Goal: Task Accomplishment & Management: Use online tool/utility

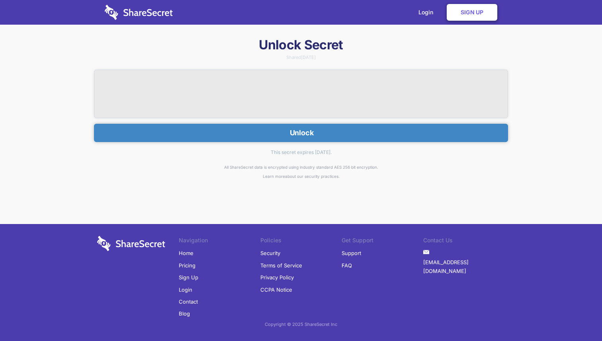
click at [131, 11] on img at bounding box center [139, 12] width 68 height 15
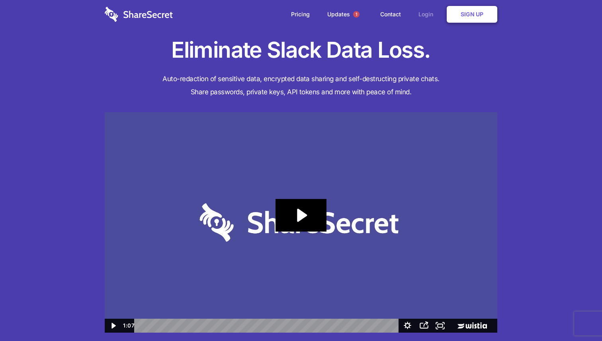
click at [425, 11] on link "Login" at bounding box center [427, 14] width 35 height 25
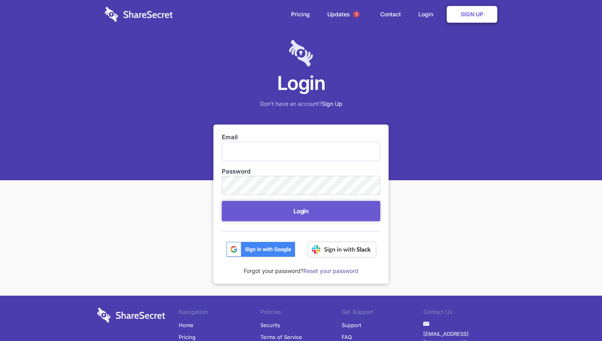
click at [302, 152] on input "Email" at bounding box center [301, 151] width 158 height 19
type input "reid.scharenberg@hammercreative.com"
click at [222, 201] on button "Login" at bounding box center [301, 211] width 158 height 20
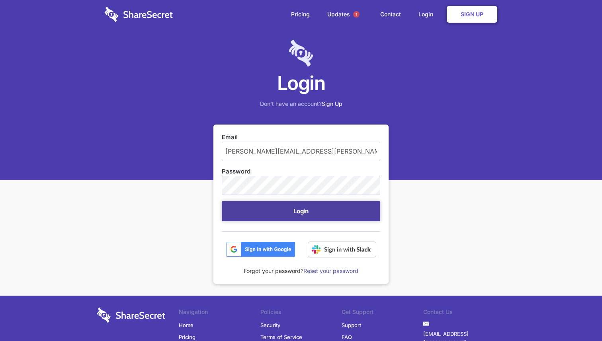
click at [281, 215] on button "Login" at bounding box center [301, 211] width 158 height 20
click at [310, 210] on button "Login" at bounding box center [301, 211] width 158 height 20
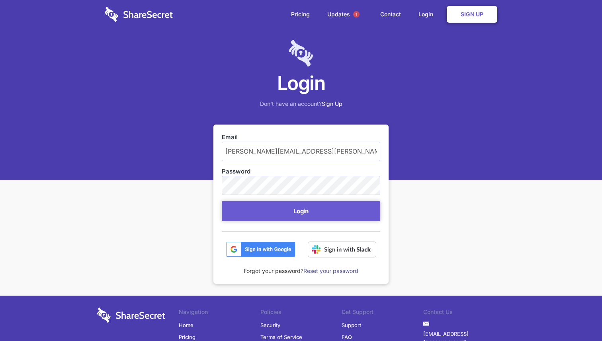
click at [449, 223] on div "Login Don't have an account? Sign Up Email reid.scharenberg@hammercreative.com …" at bounding box center [301, 206] width 602 height 413
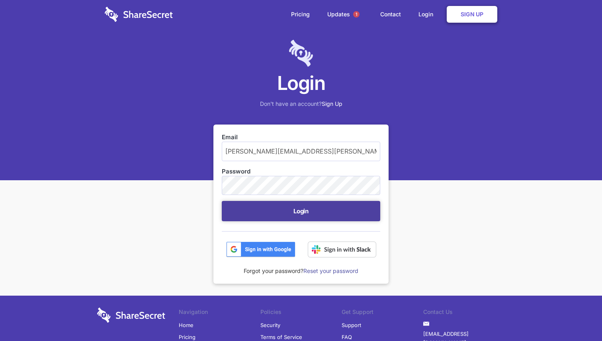
scroll to position [72, 0]
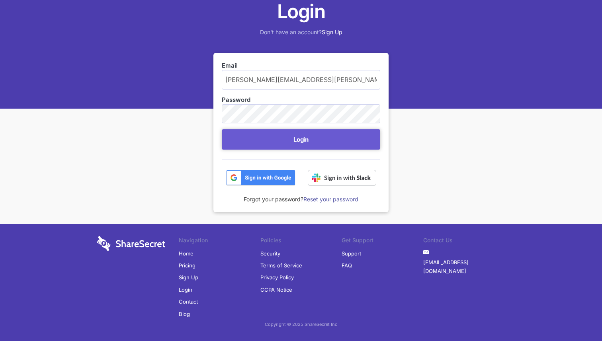
click at [335, 177] on img at bounding box center [342, 178] width 68 height 16
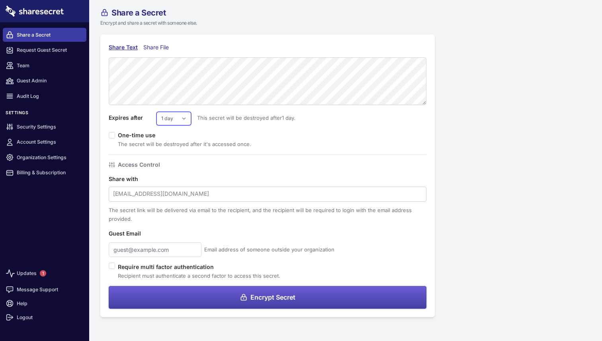
click at [170, 123] on select "1 day 2 days 3 days 4 days 5 days 6 days 7 days" at bounding box center [173, 119] width 35 height 14
select select "7"
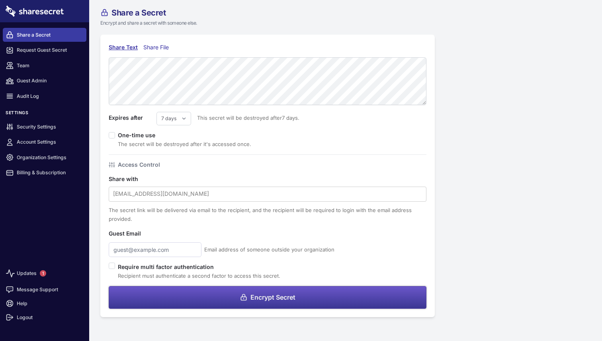
click at [281, 298] on span "Encrypt Secret" at bounding box center [272, 297] width 45 height 6
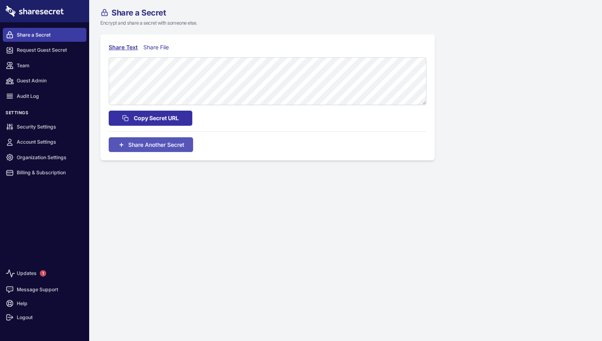
click at [171, 121] on span "Copy Secret URL" at bounding box center [156, 118] width 45 height 9
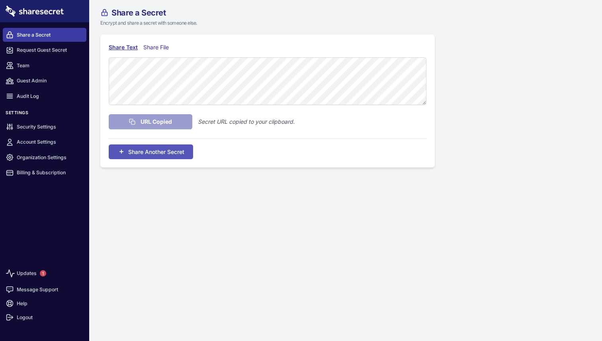
click at [39, 33] on link "Share a Secret" at bounding box center [45, 35] width 84 height 14
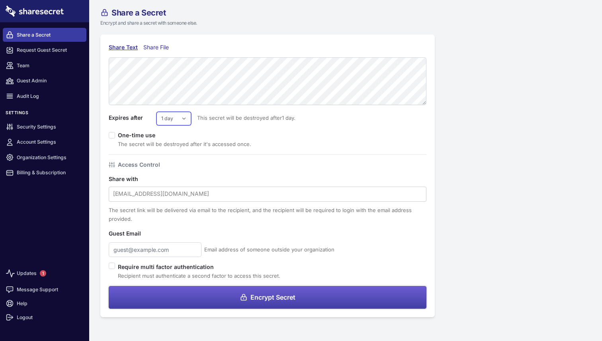
click at [177, 125] on select "1 day 2 days 3 days 4 days 5 days 6 days 7 days" at bounding box center [173, 119] width 35 height 14
select select "7"
